Goal: Find contact information: Find contact information

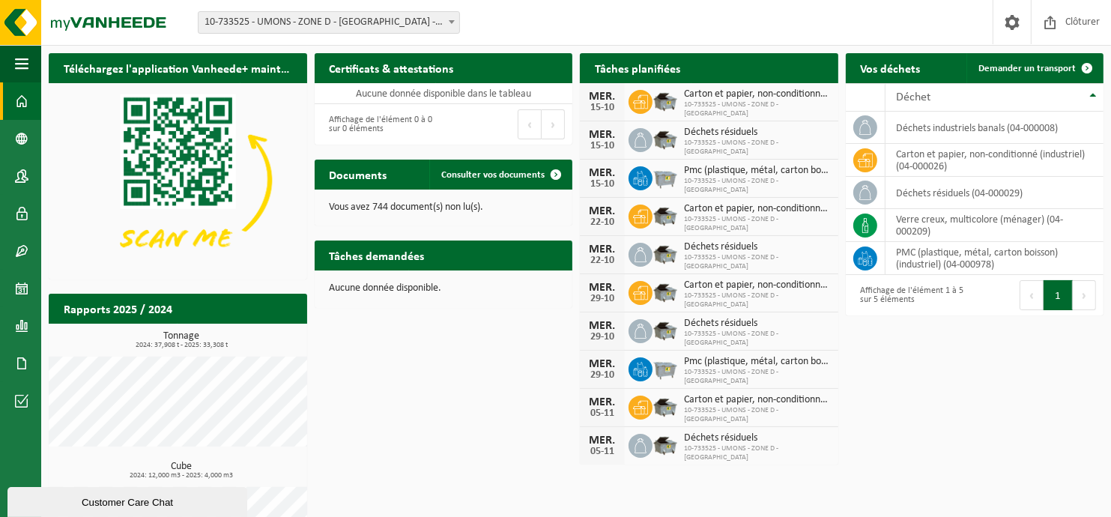
click at [378, 13] on span "10-733525 - UMONS - ZONE D - [GEOGRAPHIC_DATA] - [GEOGRAPHIC_DATA]" at bounding box center [329, 22] width 261 height 21
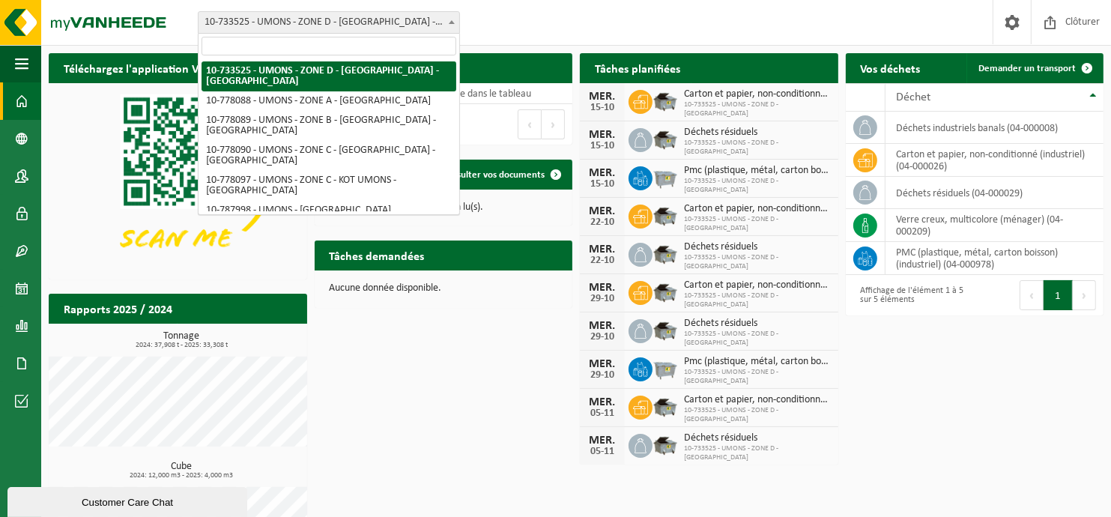
click at [419, 41] on input "search" at bounding box center [328, 46] width 255 height 19
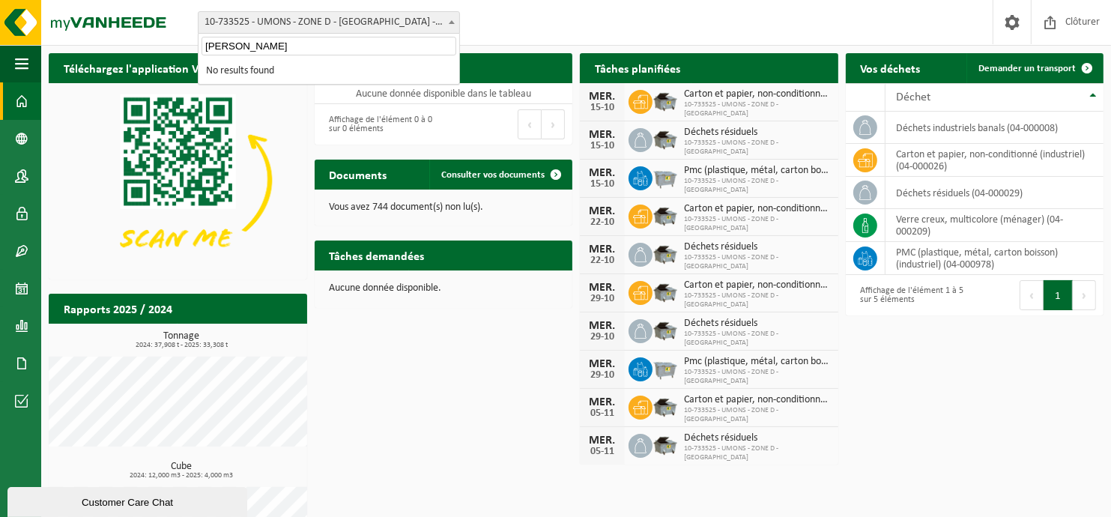
type input "[PERSON_NAME]"
click at [30, 175] on link "Contacts" at bounding box center [20, 175] width 41 height 37
